Goal: Information Seeking & Learning: Learn about a topic

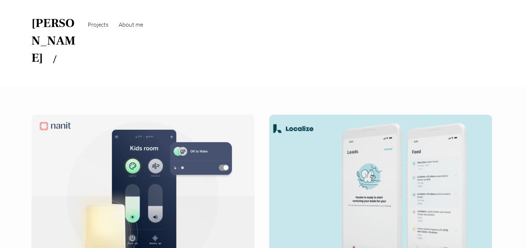
click at [130, 19] on link "About me" at bounding box center [131, 24] width 32 height 25
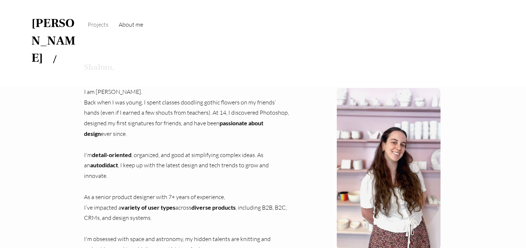
scroll to position [56, 0]
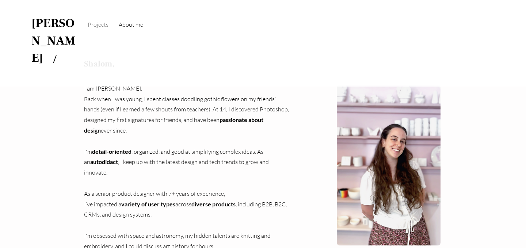
click at [190, 95] on span "Back when I was young, I spent classes doodling gothic flowers on my friends’ h…" at bounding box center [186, 114] width 205 height 39
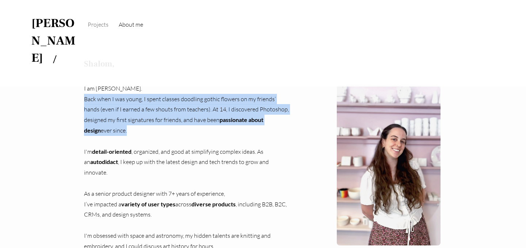
click at [190, 95] on span "Back when I was young, I spent classes doodling gothic flowers on my friends’ h…" at bounding box center [186, 114] width 205 height 39
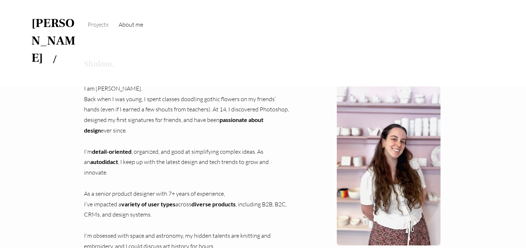
click at [236, 148] on span "I'm detail-oriented , organized, and good at simplifying complex ideas. As an a…" at bounding box center [176, 162] width 185 height 28
click at [216, 148] on span "I'm detail-oriented , organized, and good at simplifying complex ideas. As an a…" at bounding box center [176, 162] width 185 height 28
click at [214, 148] on span "I'm detail-oriented , organized, and good at simplifying complex ideas. As an a…" at bounding box center [176, 162] width 185 height 28
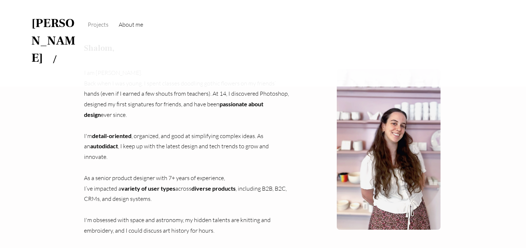
scroll to position [77, 0]
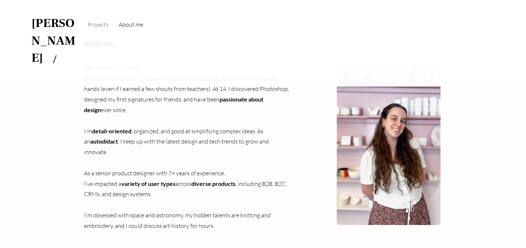
click at [161, 180] on span "variety of user types" at bounding box center [148, 183] width 54 height 7
click at [160, 170] on span "As a senior product designer with 7+ years of experience," at bounding box center [154, 173] width 141 height 7
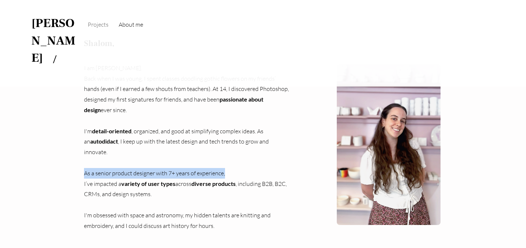
click at [160, 170] on span "As a senior product designer with 7+ years of experience," at bounding box center [154, 173] width 141 height 7
click at [156, 114] on div at bounding box center [156, 114] width 0 height 0
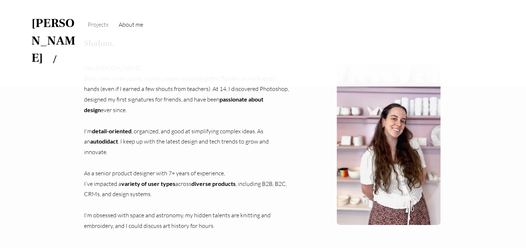
click at [163, 179] on p "I’ve impacted a variety of user types across diverse products , including B2B, …" at bounding box center [186, 189] width 205 height 21
click at [110, 180] on span "I’ve impacted a variety of user types across diverse products , including B2B, …" at bounding box center [185, 189] width 203 height 18
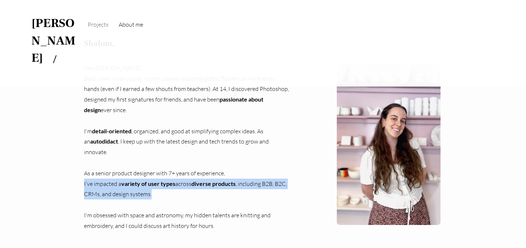
click at [110, 180] on span "I’ve impacted a variety of user types across diverse products , including B2B, …" at bounding box center [185, 189] width 203 height 18
click at [105, 125] on div at bounding box center [105, 125] width 0 height 0
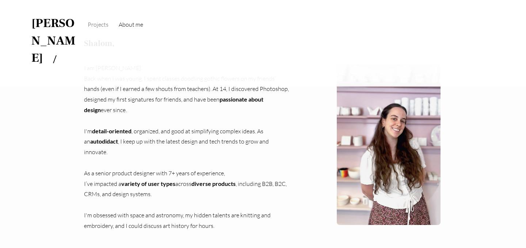
click at [169, 199] on p "​" at bounding box center [186, 204] width 205 height 11
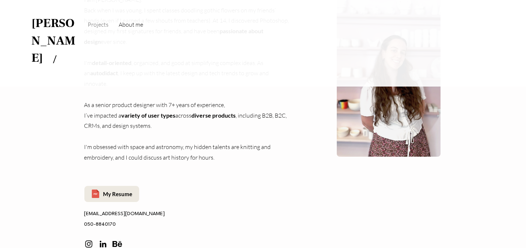
scroll to position [143, 0]
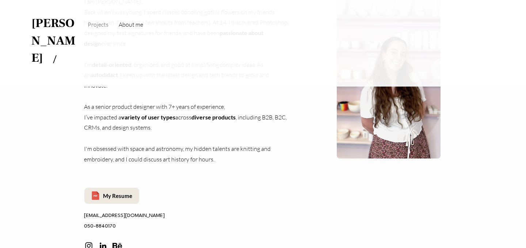
click at [102, 224] on span "050-8840170" at bounding box center [100, 226] width 32 height 5
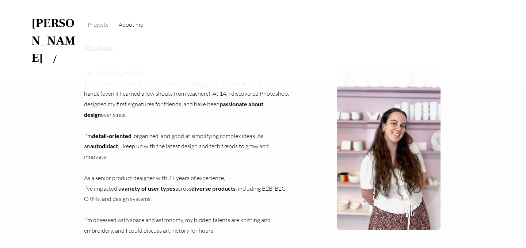
scroll to position [87, 0]
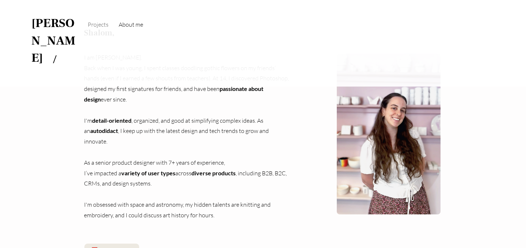
click at [383, 95] on img "main content" at bounding box center [389, 134] width 104 height 161
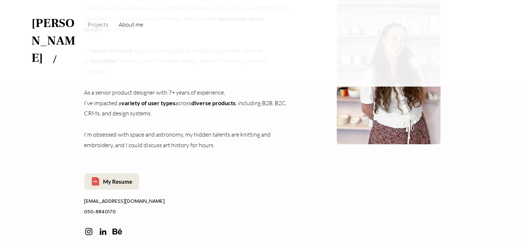
scroll to position [177, 0]
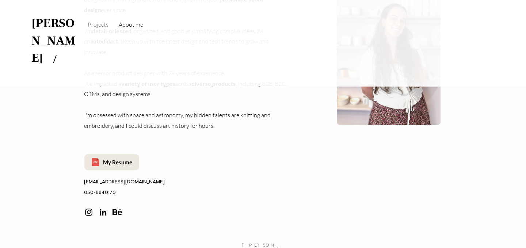
click at [147, 110] on p "I'm obsessed with space and astronomy, my hidden talents are knitting and embro…" at bounding box center [186, 120] width 205 height 21
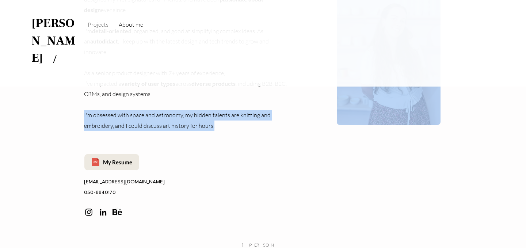
click at [147, 110] on p "I'm obsessed with space and astronomy, my hidden talents are knitting and embro…" at bounding box center [186, 120] width 205 height 21
click at [142, 56] on div at bounding box center [142, 56] width 0 height 0
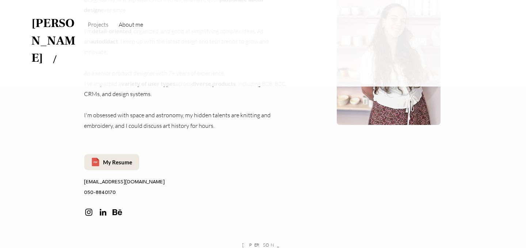
click at [313, 80] on div "main content" at bounding box center [263, 70] width 526 height 320
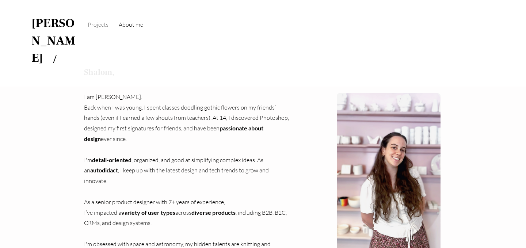
scroll to position [24, 0]
